Goal: Information Seeking & Learning: Learn about a topic

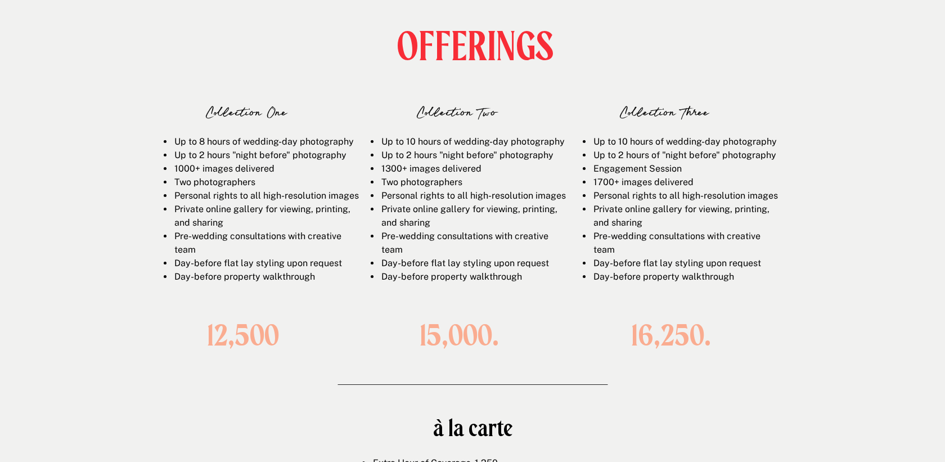
scroll to position [1620, 0]
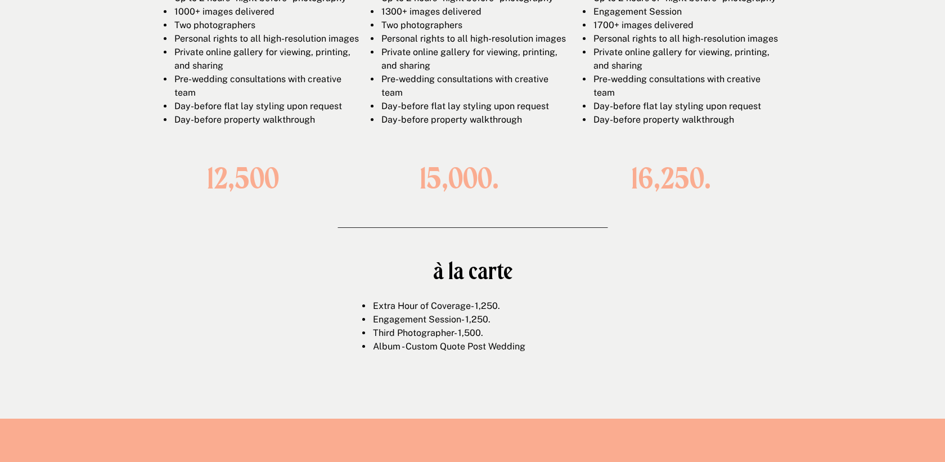
scroll to position [1800, 0]
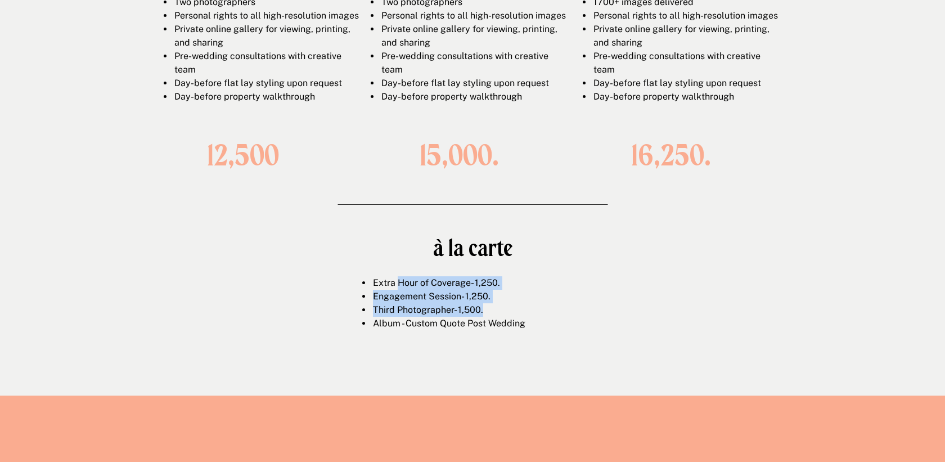
drag, startPoint x: 400, startPoint y: 286, endPoint x: 532, endPoint y: 323, distance: 136.7
click at [518, 317] on ul "Extra Hour of Coverage- 1,250. Engagement Session- 1,250. Third Photographer- 1…" at bounding box center [479, 303] width 233 height 54
click at [532, 323] on li "Album - Custom Quote Post Wedding" at bounding box center [484, 323] width 224 height 13
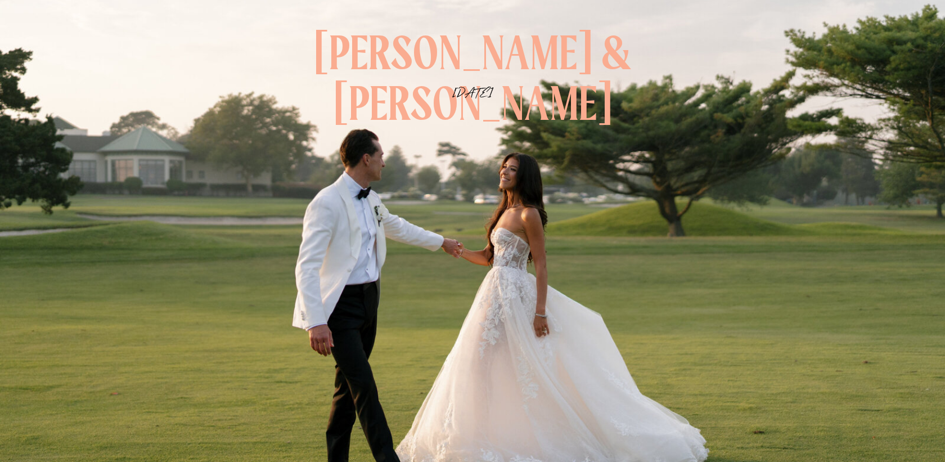
scroll to position [0, 0]
